Goal: Information Seeking & Learning: Learn about a topic

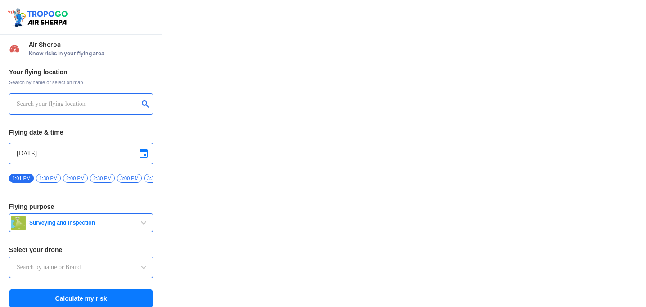
type input "Asteria A200"
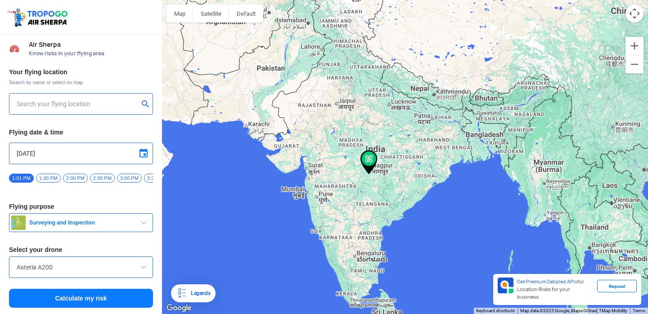
type input "[STREET_ADDRESS]"
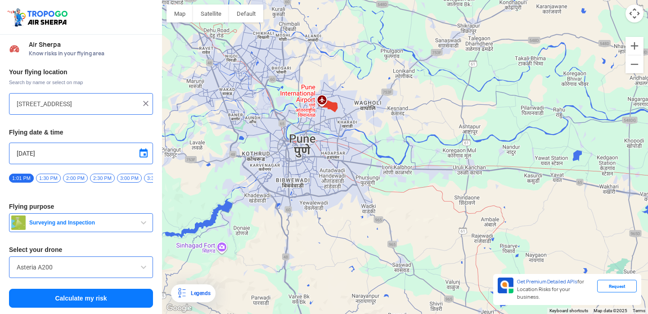
drag, startPoint x: 292, startPoint y: 203, endPoint x: 385, endPoint y: 255, distance: 106.6
click at [371, 232] on div at bounding box center [405, 157] width 486 height 314
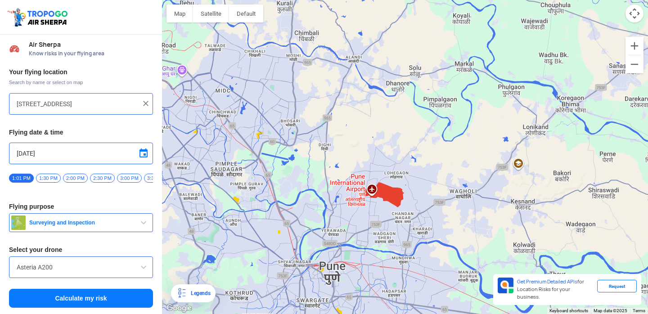
drag, startPoint x: 423, startPoint y: 184, endPoint x: 408, endPoint y: 102, distance: 83.3
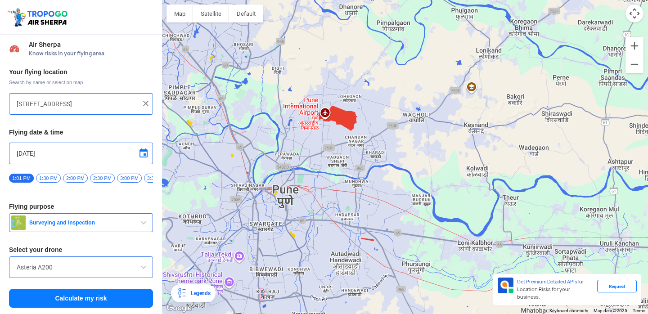
drag, startPoint x: 386, startPoint y: 216, endPoint x: 332, endPoint y: 139, distance: 94.0
click at [334, 139] on div at bounding box center [405, 157] width 486 height 314
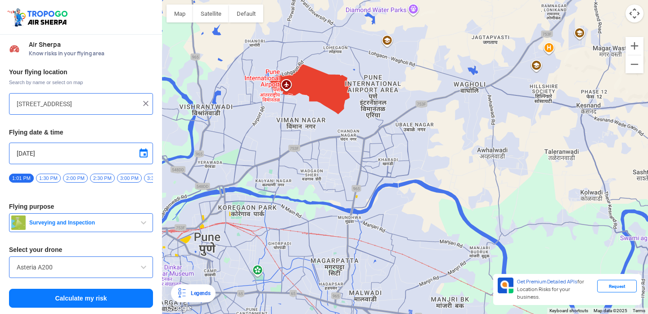
drag, startPoint x: 355, startPoint y: 115, endPoint x: 346, endPoint y: 103, distance: 14.9
click at [346, 102] on div at bounding box center [405, 157] width 486 height 314
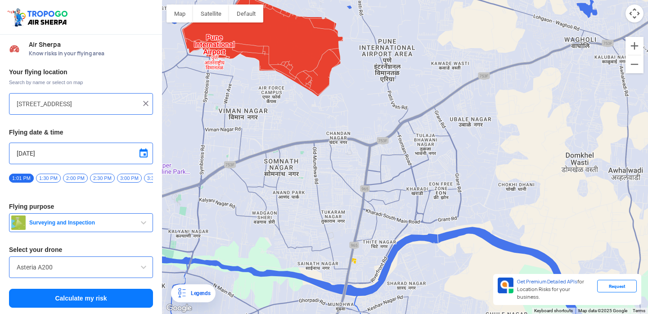
drag, startPoint x: 367, startPoint y: 136, endPoint x: 360, endPoint y: 163, distance: 27.5
click at [360, 163] on div at bounding box center [405, 157] width 486 height 314
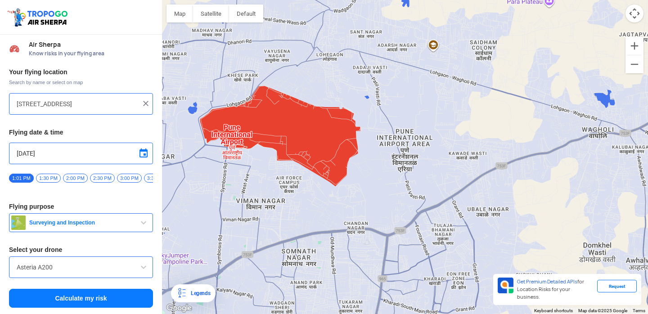
drag, startPoint x: 285, startPoint y: 127, endPoint x: 294, endPoint y: 114, distance: 16.0
click at [294, 114] on div at bounding box center [405, 157] width 486 height 314
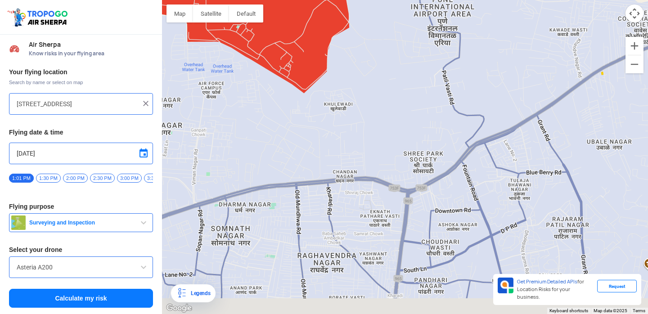
drag, startPoint x: 361, startPoint y: 171, endPoint x: 322, endPoint y: 54, distance: 122.4
click at [324, 54] on div at bounding box center [405, 157] width 486 height 314
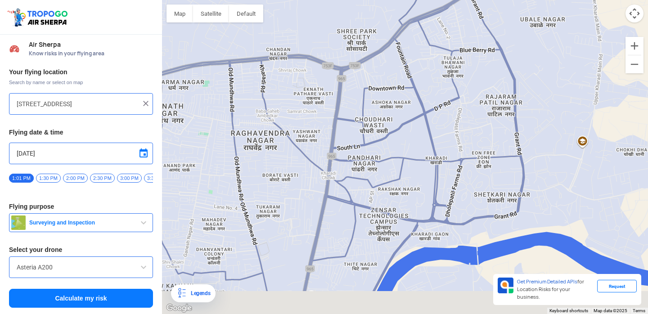
drag, startPoint x: 432, startPoint y: 171, endPoint x: 392, endPoint y: 83, distance: 97.1
click at [392, 83] on div at bounding box center [405, 157] width 486 height 314
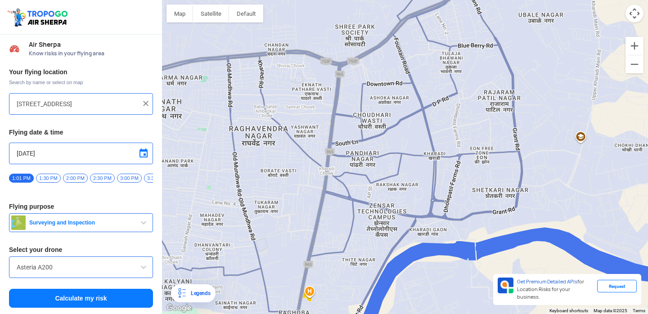
click at [95, 232] on button "Surveying and Inspection" at bounding box center [81, 222] width 144 height 19
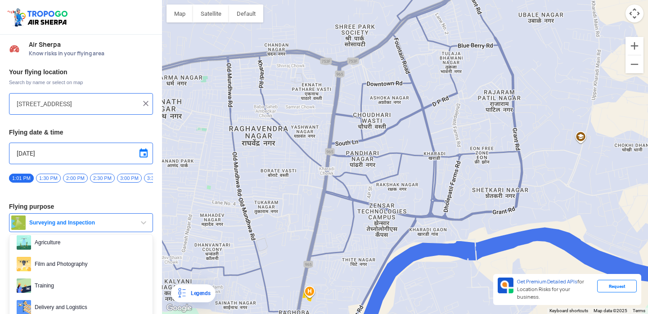
scroll to position [36, 0]
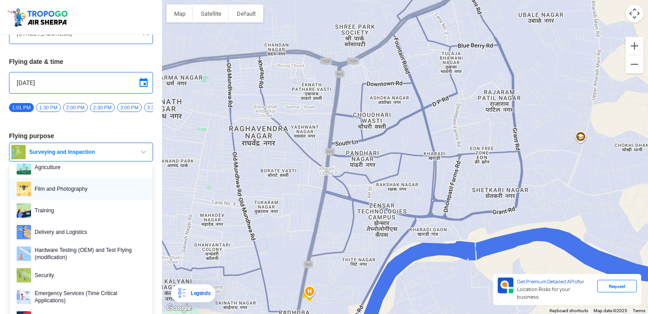
click at [84, 194] on span "Film and Photography" at bounding box center [88, 189] width 114 height 14
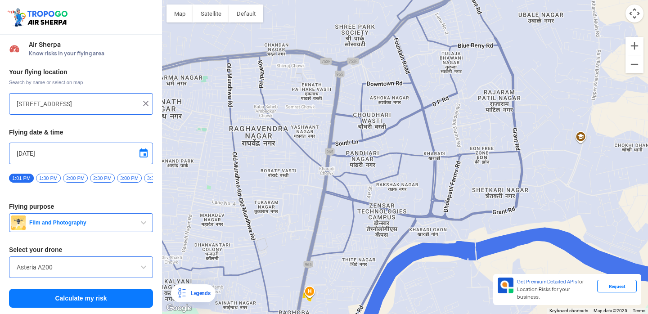
click at [94, 269] on input "Asteria A200" at bounding box center [81, 267] width 129 height 11
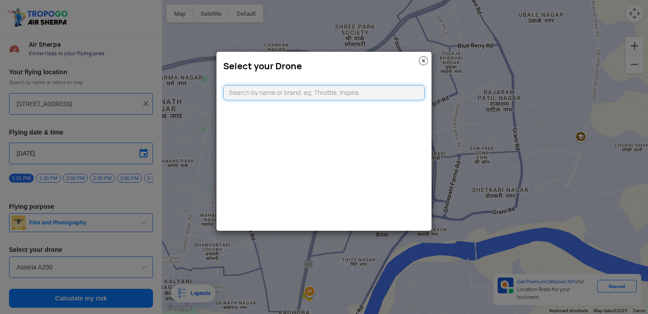
click at [282, 96] on input "text" at bounding box center [324, 92] width 202 height 15
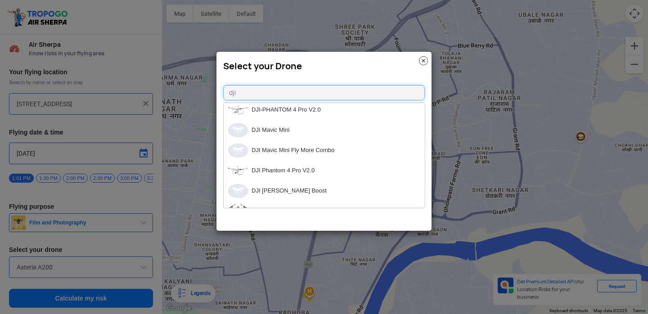
scroll to position [515, 0]
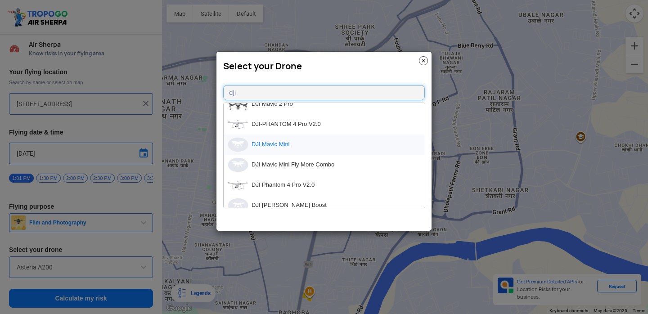
type input "dji"
click at [308, 145] on li "DJI Mavic Mini" at bounding box center [324, 145] width 201 height 20
type input "DJI Mavic Mini"
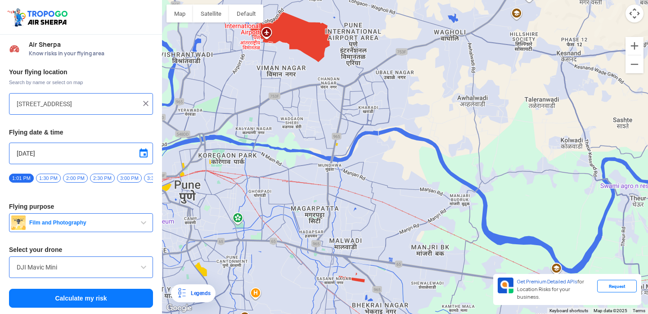
drag, startPoint x: 419, startPoint y: 214, endPoint x: 402, endPoint y: 86, distance: 129.4
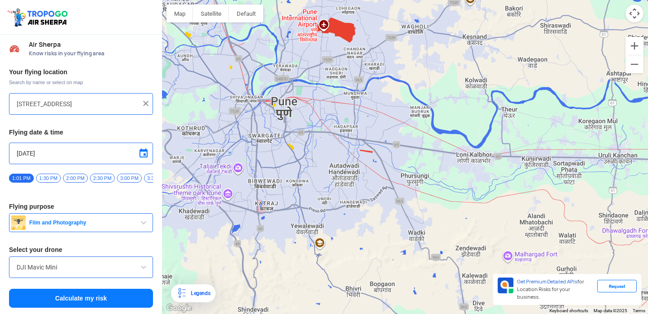
drag, startPoint x: 408, startPoint y: 166, endPoint x: 391, endPoint y: 134, distance: 35.6
click at [391, 134] on div at bounding box center [405, 157] width 486 height 314
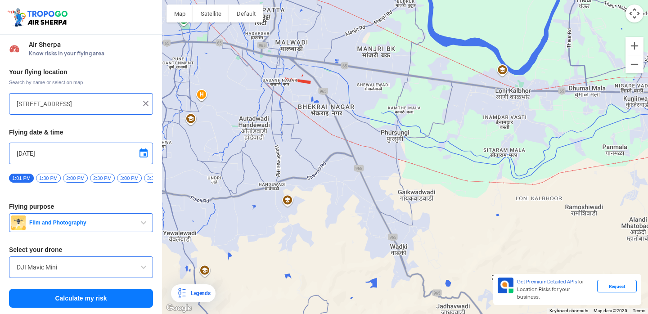
drag, startPoint x: 357, startPoint y: 159, endPoint x: 369, endPoint y: 43, distance: 117.2
click at [369, 42] on div at bounding box center [405, 157] width 486 height 314
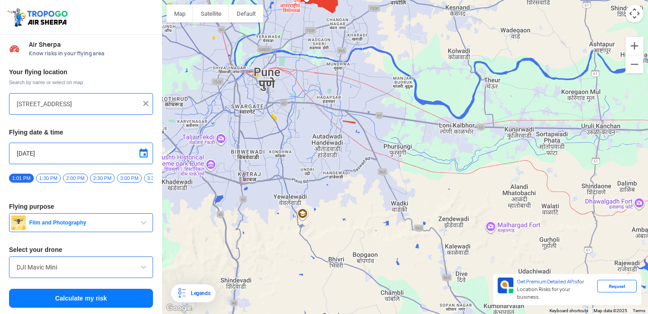
drag, startPoint x: 470, startPoint y: 143, endPoint x: 459, endPoint y: 208, distance: 66.2
click at [458, 209] on div at bounding box center [405, 157] width 486 height 314
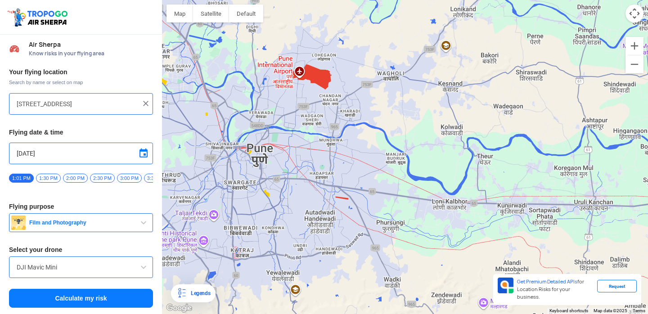
drag, startPoint x: 418, startPoint y: 158, endPoint x: 407, endPoint y: 186, distance: 30.1
click at [407, 186] on div at bounding box center [405, 157] width 486 height 314
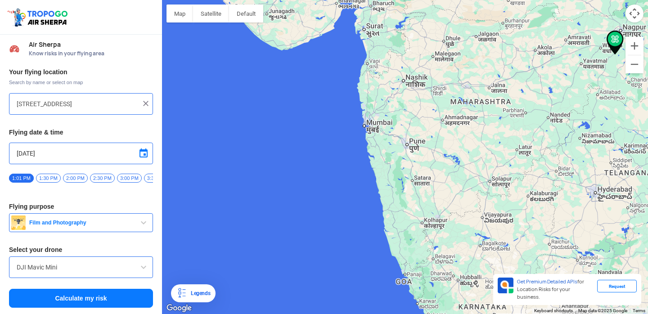
drag, startPoint x: 377, startPoint y: 155, endPoint x: 440, endPoint y: 129, distance: 67.6
click at [440, 129] on div at bounding box center [405, 157] width 486 height 314
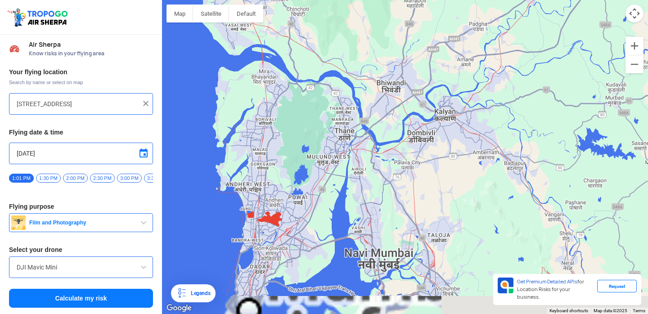
drag, startPoint x: 382, startPoint y: 114, endPoint x: 436, endPoint y: 47, distance: 86.4
click at [436, 47] on div at bounding box center [405, 157] width 486 height 314
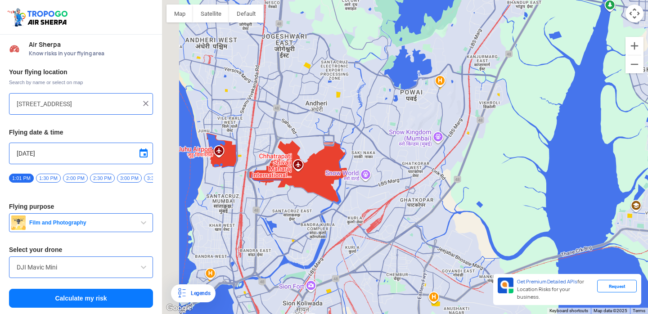
drag, startPoint x: 386, startPoint y: 142, endPoint x: 452, endPoint y: 83, distance: 88.0
click at [452, 83] on div at bounding box center [405, 157] width 486 height 314
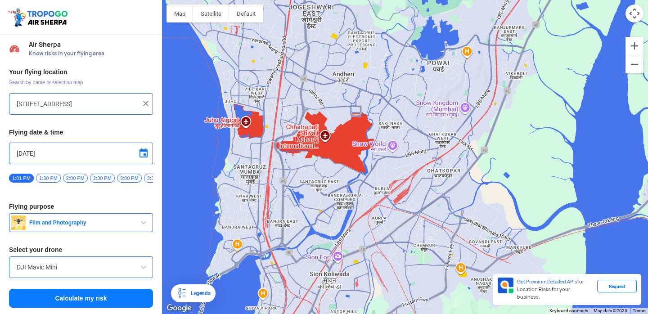
drag, startPoint x: 242, startPoint y: 136, endPoint x: 271, endPoint y: 104, distance: 43.0
click at [271, 104] on div at bounding box center [405, 157] width 486 height 314
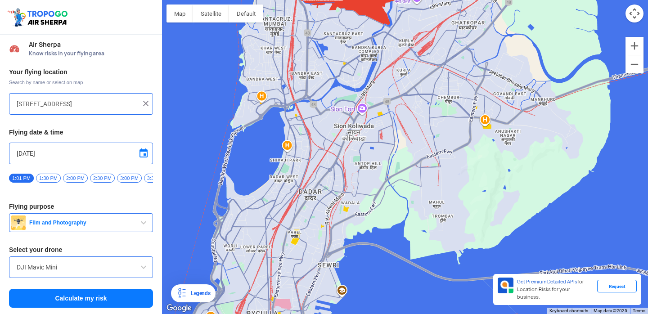
drag, startPoint x: 294, startPoint y: 210, endPoint x: 318, endPoint y: 64, distance: 147.9
click at [318, 61] on div at bounding box center [405, 157] width 486 height 314
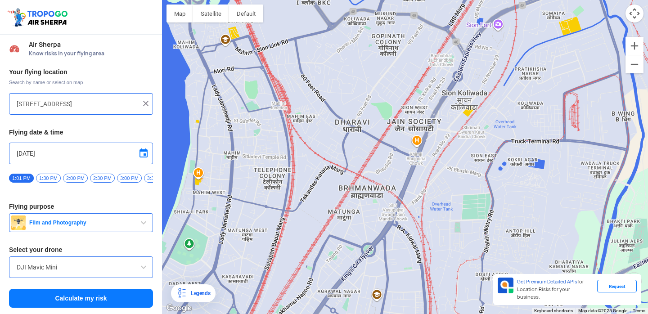
drag, startPoint x: 302, startPoint y: 157, endPoint x: 372, endPoint y: 13, distance: 159.9
click at [372, 13] on div at bounding box center [405, 157] width 486 height 314
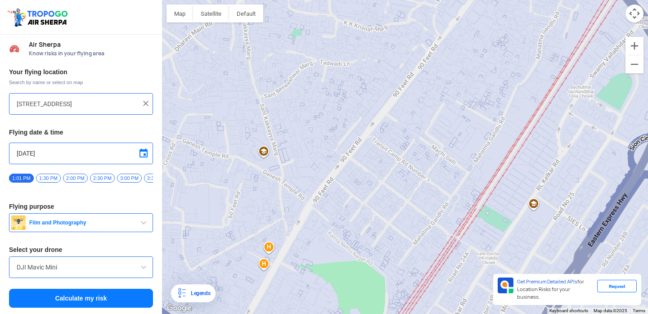
drag, startPoint x: 421, startPoint y: 102, endPoint x: 362, endPoint y: 33, distance: 91.0
click at [362, 33] on div at bounding box center [405, 157] width 486 height 314
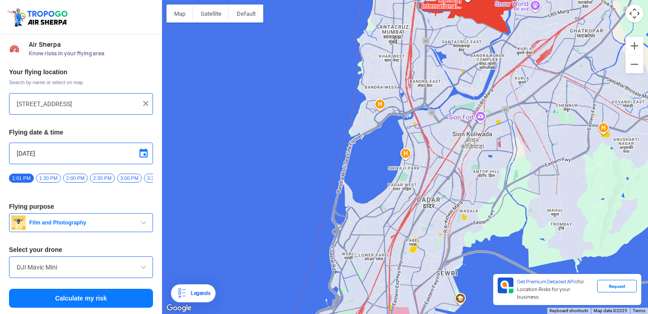
drag, startPoint x: 433, startPoint y: 37, endPoint x: 418, endPoint y: 154, distance: 117.5
click at [418, 154] on div at bounding box center [405, 157] width 486 height 314
